Goal: Find specific page/section: Find specific page/section

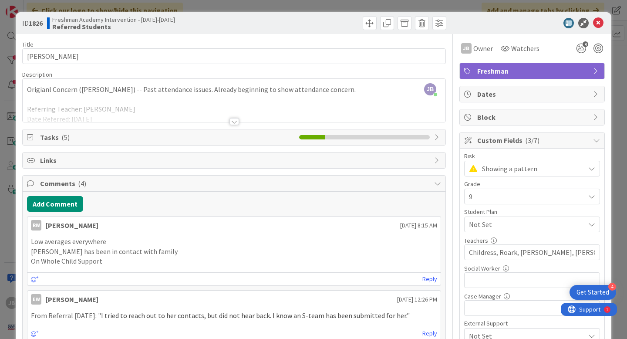
scroll to position [397, 0]
click at [597, 24] on icon at bounding box center [598, 23] width 10 height 10
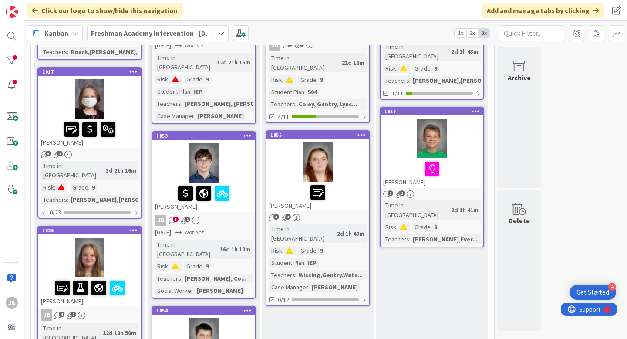
scroll to position [235, 0]
click at [131, 129] on div "[PERSON_NAME]" at bounding box center [89, 133] width 103 height 30
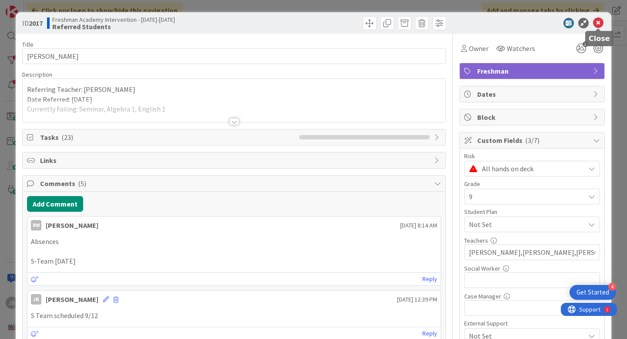
click at [599, 23] on icon at bounding box center [598, 23] width 10 height 10
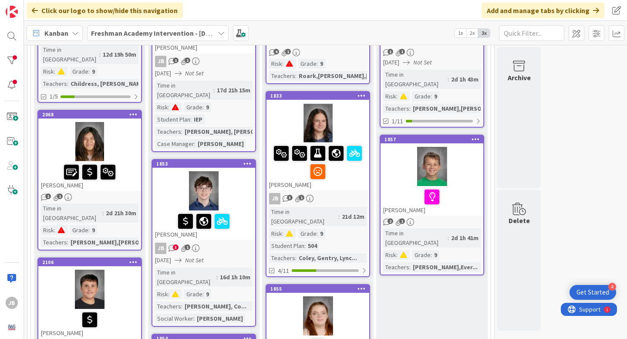
scroll to position [204, 0]
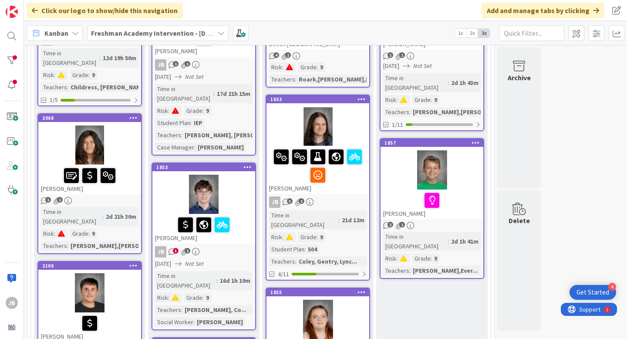
click at [77, 207] on div "Time in [GEOGRAPHIC_DATA]" at bounding box center [71, 216] width 61 height 19
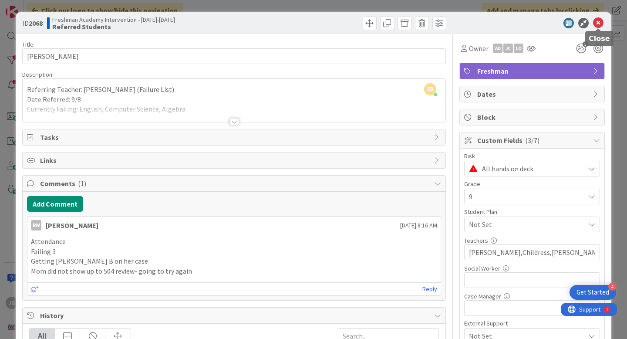
click at [594, 21] on icon at bounding box center [598, 23] width 10 height 10
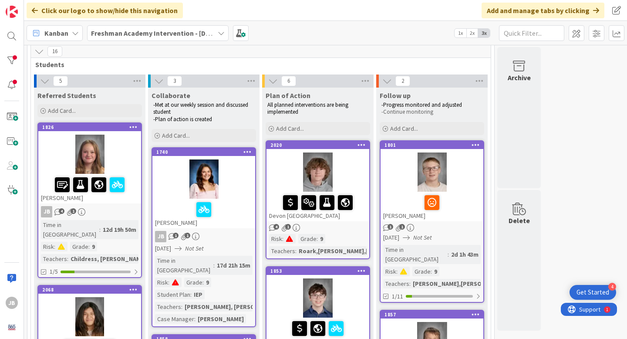
scroll to position [30, 0]
